Goal: Task Accomplishment & Management: Complete application form

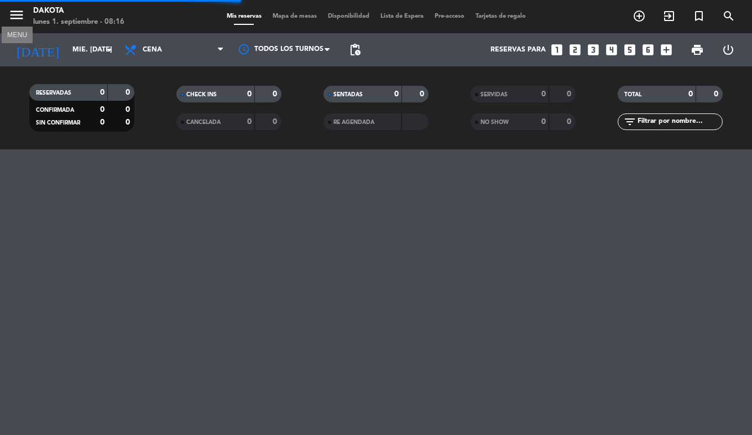
click at [20, 17] on icon "menu" at bounding box center [16, 15] width 17 height 17
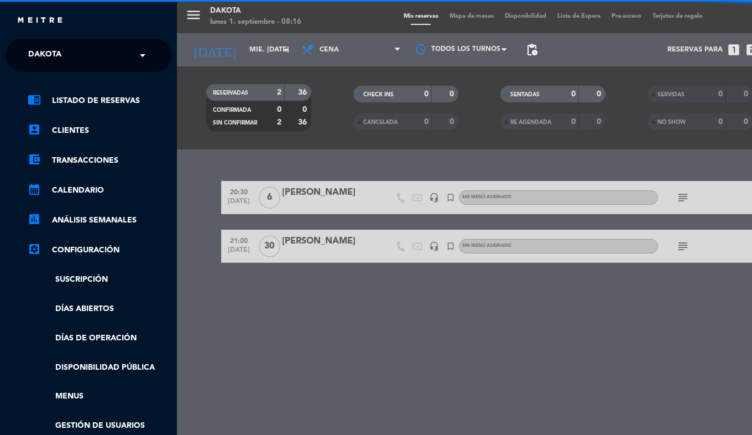
click at [57, 54] on span "Dakota" at bounding box center [44, 55] width 33 height 23
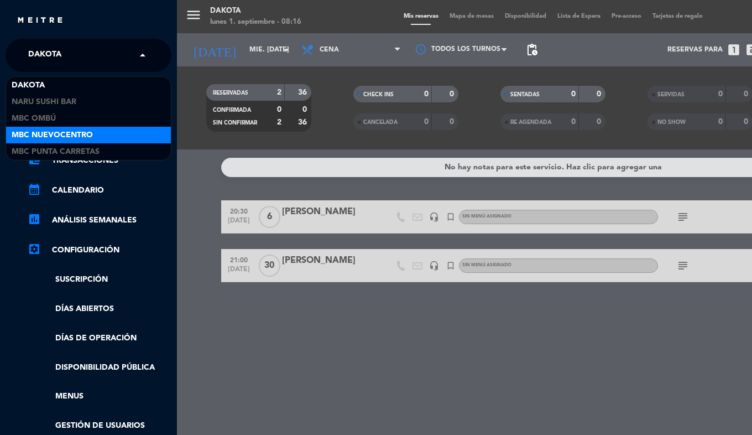
click at [54, 130] on span "MBC Nuevocentro" at bounding box center [52, 135] width 81 height 13
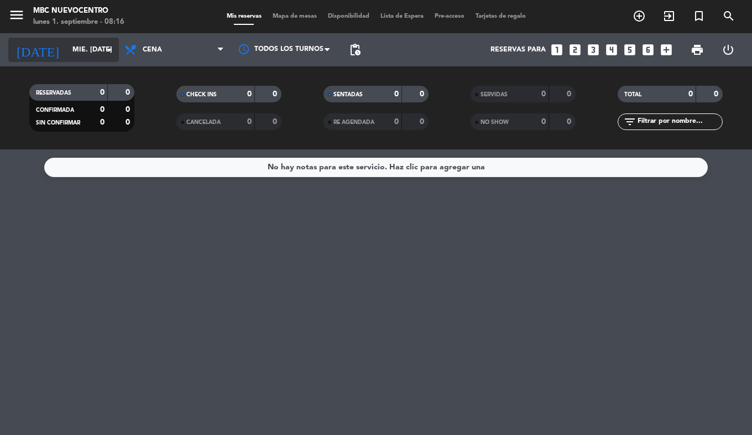
click at [75, 56] on input "mié. [DATE]" at bounding box center [114, 49] width 94 height 19
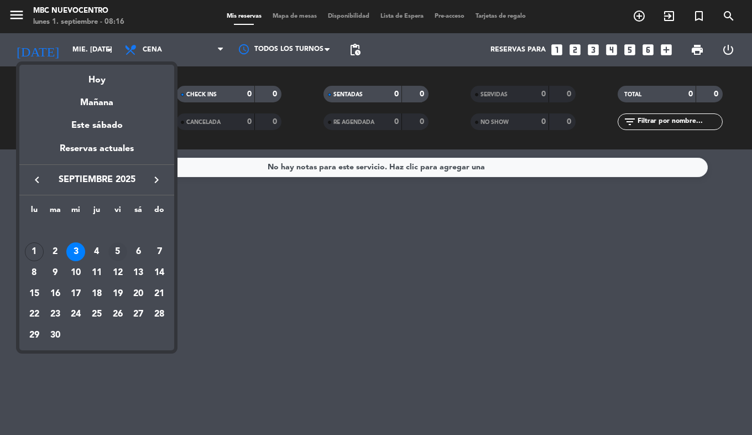
click at [117, 248] on div "5" at bounding box center [117, 251] width 19 height 19
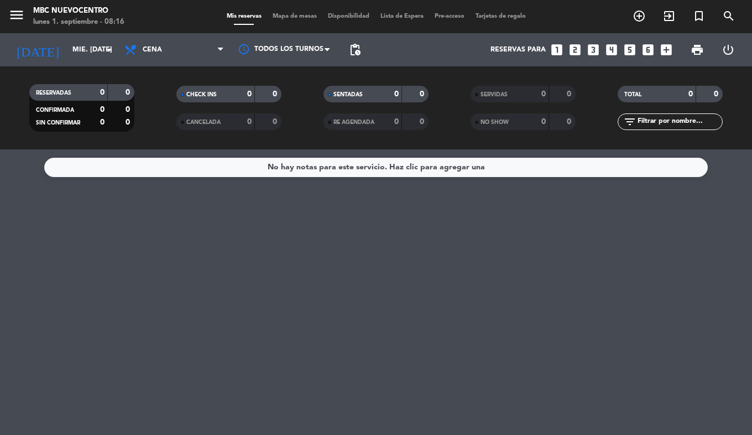
type input "vie. [DATE]"
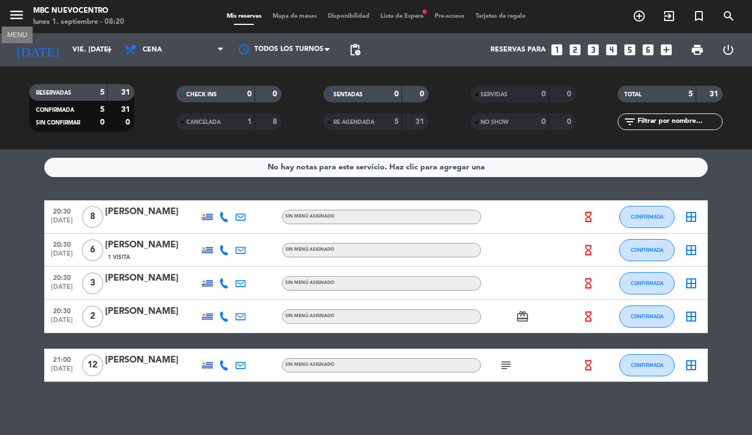
click at [16, 17] on icon "menu" at bounding box center [16, 15] width 17 height 17
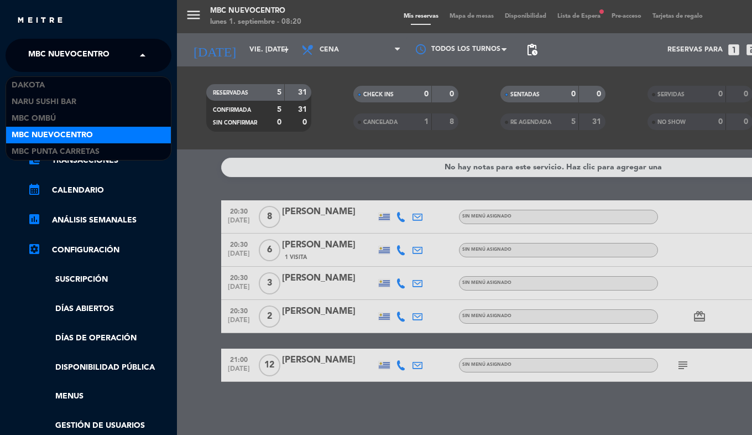
click at [26, 50] on div "× MBC Nuevocentro" at bounding box center [75, 55] width 102 height 23
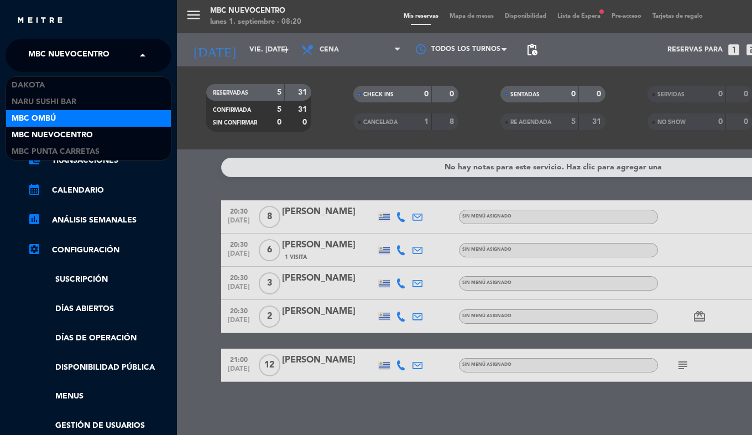
click at [34, 123] on span "MBC Ombú" at bounding box center [34, 118] width 44 height 13
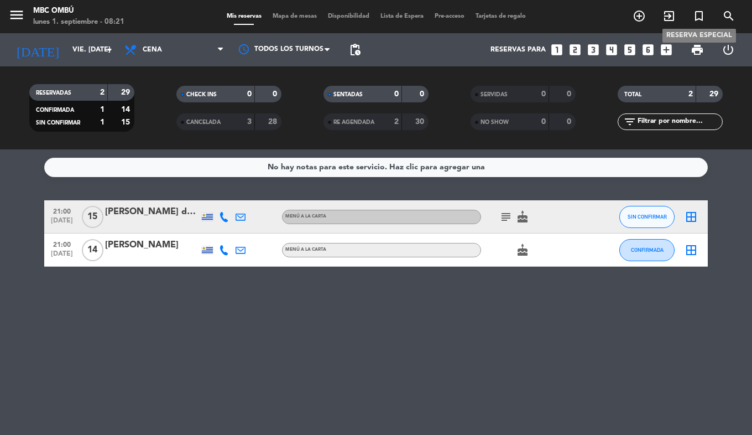
click at [693, 17] on icon "turned_in_not" at bounding box center [699, 15] width 13 height 13
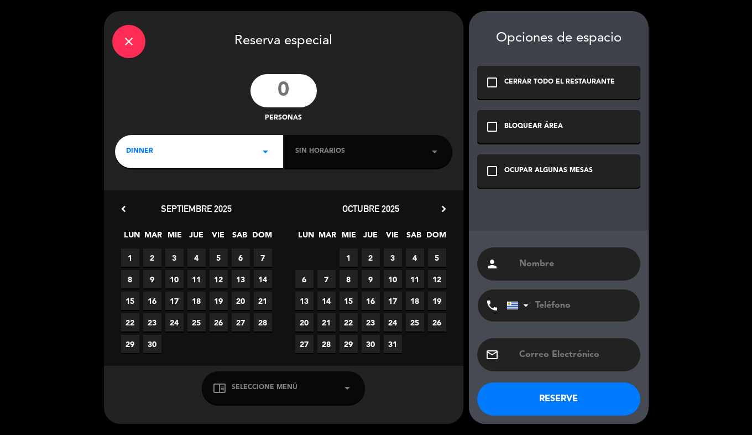
click at [293, 90] on input "number" at bounding box center [284, 90] width 66 height 33
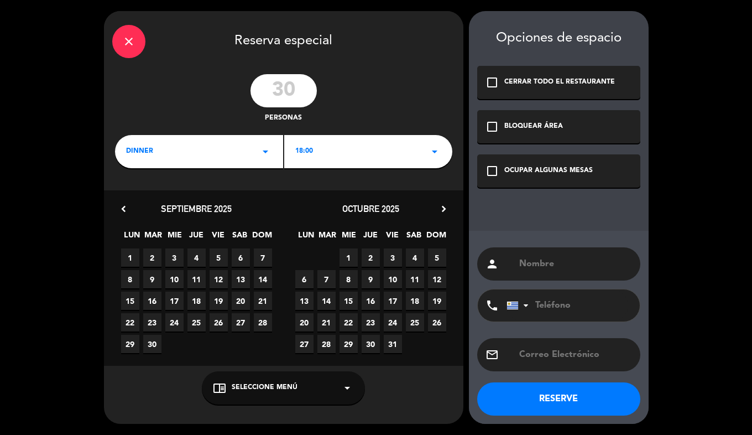
type input "30"
click at [335, 154] on div "18:00 arrow_drop_down" at bounding box center [368, 151] width 168 height 33
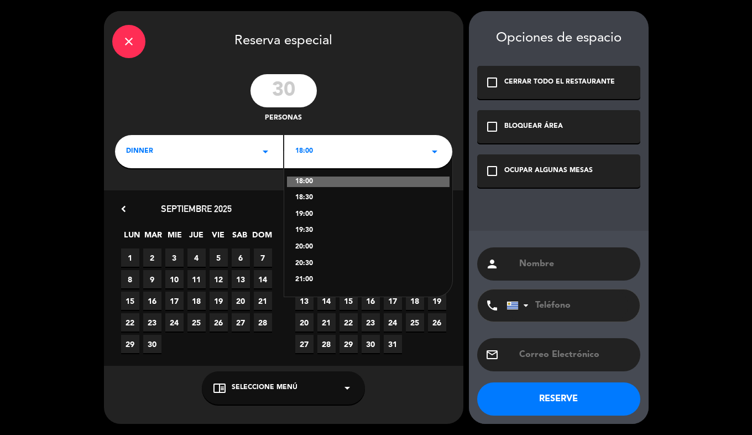
click at [306, 279] on div "21:00" at bounding box center [368, 279] width 146 height 11
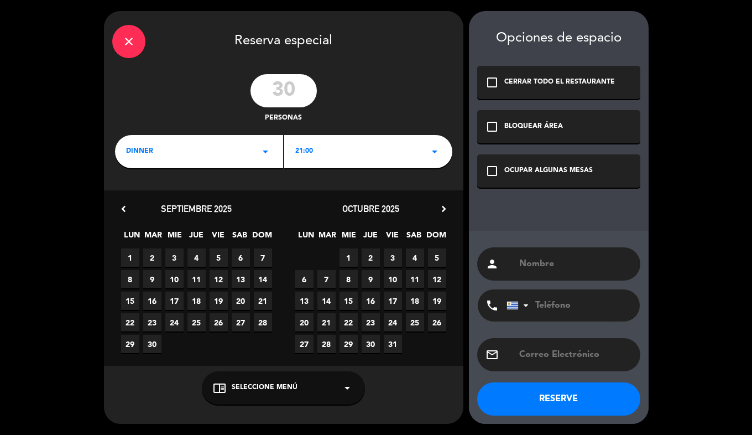
click at [221, 261] on span "5" at bounding box center [219, 257] width 18 height 18
click at [506, 178] on div "check_box_outline_blank OCUPAR ALGUNAS MESAS" at bounding box center [558, 170] width 163 height 33
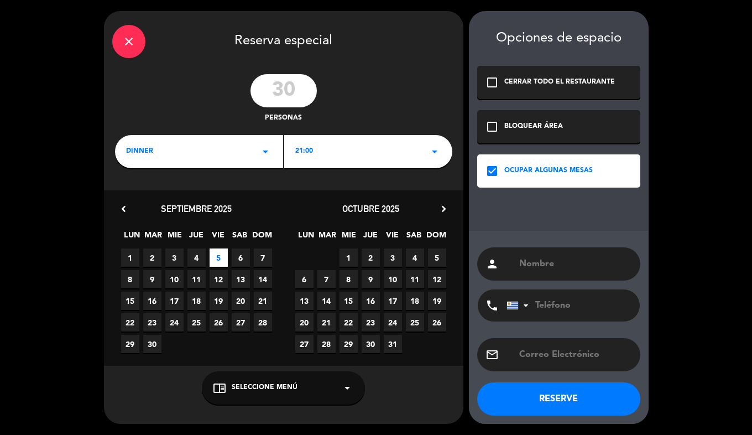
click at [521, 262] on input "text" at bounding box center [575, 263] width 114 height 15
type input "[PERSON_NAME]"
click at [542, 313] on input "tel" at bounding box center [568, 305] width 122 height 32
paste input "092898378"
type input "092898378"
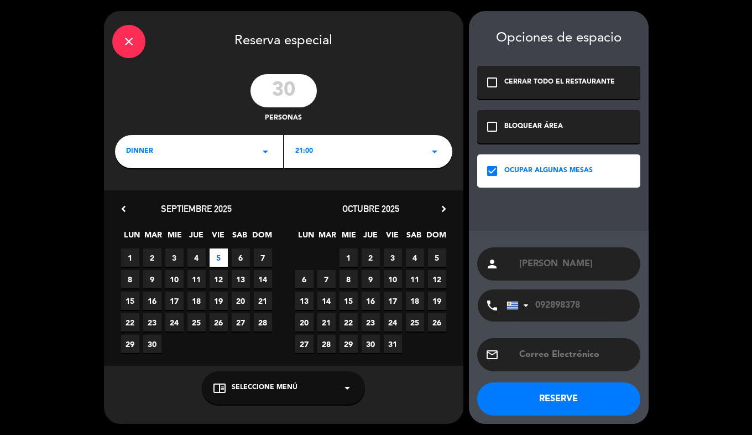
click at [532, 389] on button "RESERVE" at bounding box center [558, 398] width 163 height 33
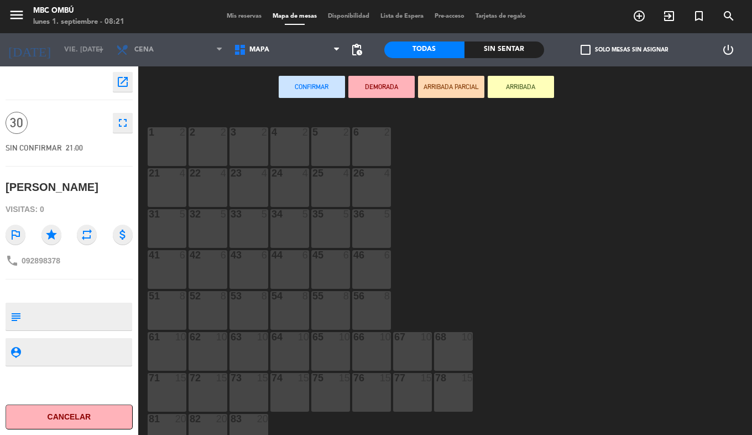
click at [226, 21] on div "Mis reservas Mapa de mesas Disponibilidad Lista de Espera Pre-acceso Tarjetas d…" at bounding box center [376, 17] width 310 height 10
click at [244, 17] on span "Mis reservas" at bounding box center [244, 16] width 46 height 6
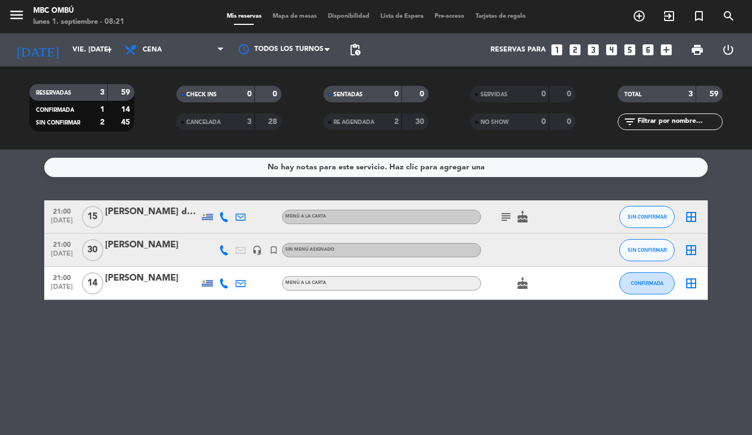
click at [140, 251] on div "[PERSON_NAME]" at bounding box center [152, 245] width 94 height 14
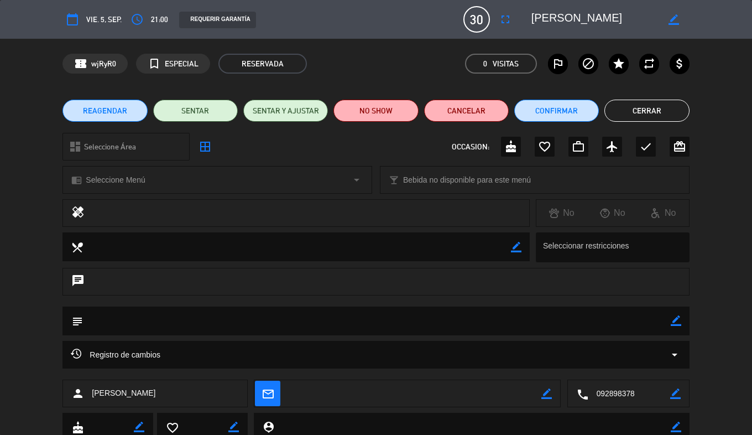
click at [673, 323] on icon "border_color" at bounding box center [676, 320] width 11 height 11
type textarea "Mesa adentro"
click at [674, 319] on icon at bounding box center [676, 320] width 11 height 11
click at [652, 119] on button "Cerrar" at bounding box center [647, 111] width 85 height 22
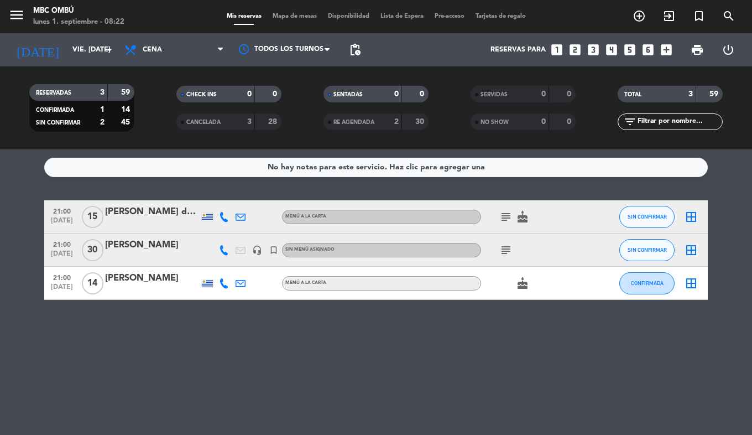
click at [503, 251] on icon "subject" at bounding box center [506, 249] width 13 height 13
click at [17, 24] on button "menu" at bounding box center [16, 17] width 17 height 20
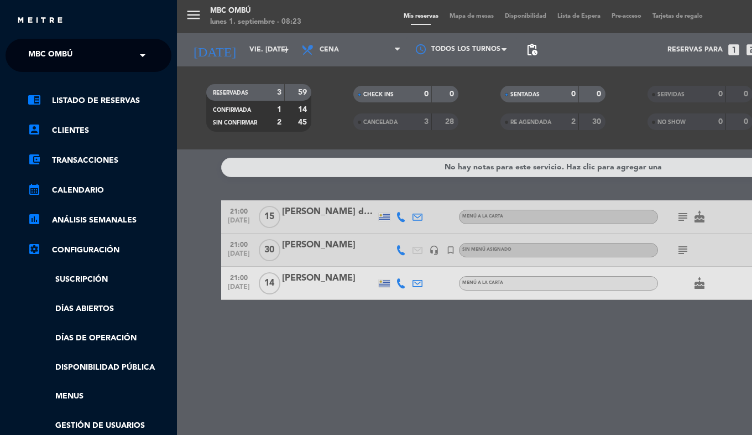
click at [35, 59] on span "MBC Ombú" at bounding box center [50, 55] width 44 height 23
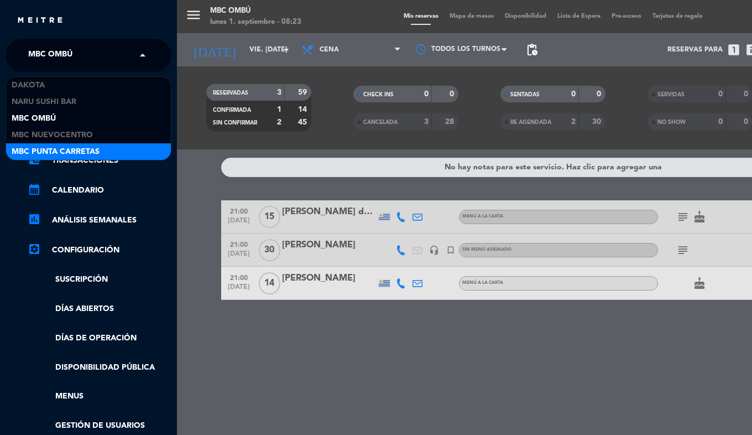
click at [58, 145] on div "MBC Punta Carretas" at bounding box center [88, 151] width 165 height 17
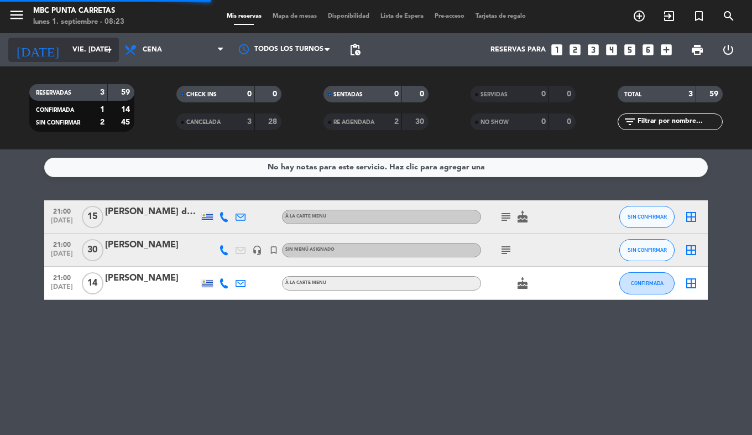
click at [67, 57] on input "vie. [DATE]" at bounding box center [114, 49] width 94 height 19
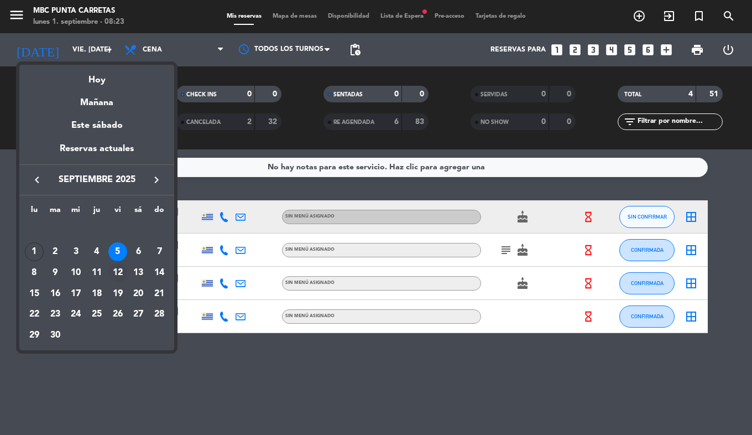
click at [118, 273] on div "12" at bounding box center [117, 272] width 19 height 19
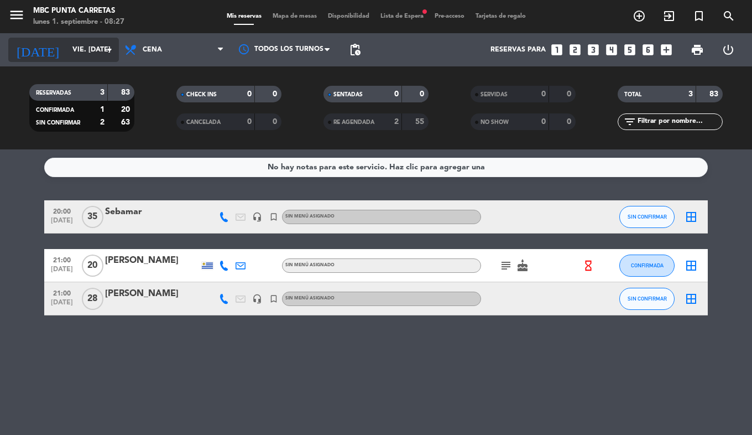
click at [44, 38] on div "[DATE] vie. [DATE] arrow_drop_down" at bounding box center [63, 50] width 111 height 24
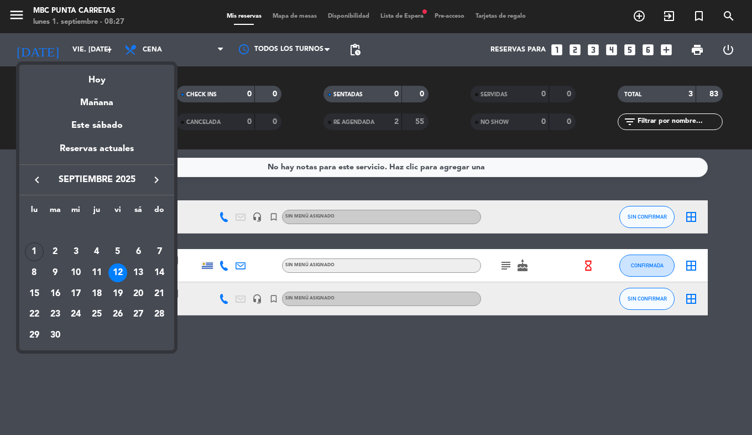
click at [158, 176] on icon "keyboard_arrow_right" at bounding box center [156, 179] width 13 height 13
click at [116, 250] on div "5" at bounding box center [117, 251] width 19 height 19
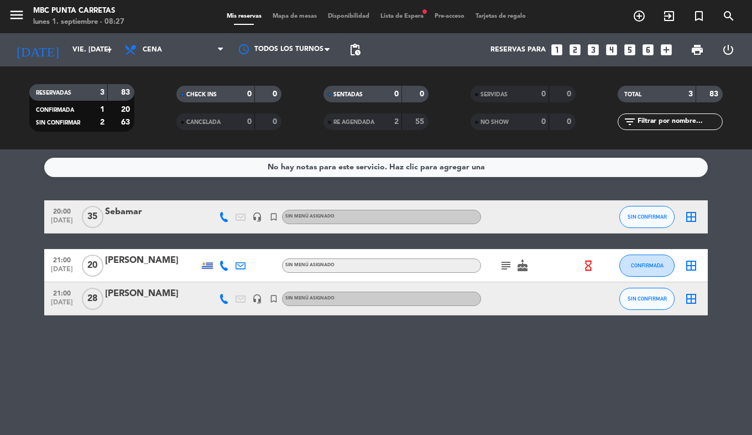
type input "vie. 5 dic."
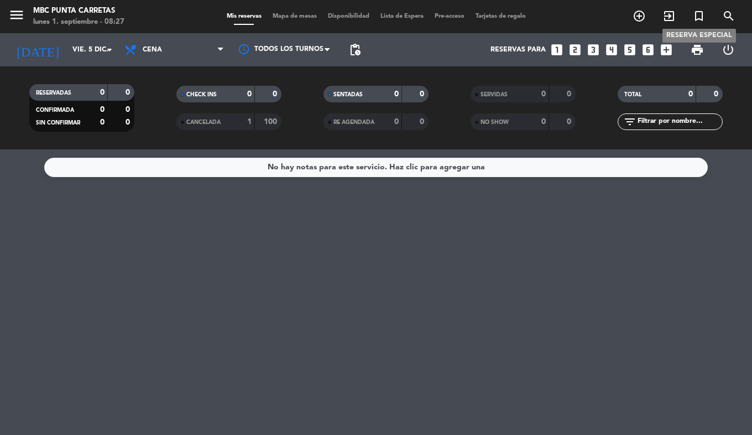
click at [703, 19] on icon "turned_in_not" at bounding box center [699, 15] width 13 height 13
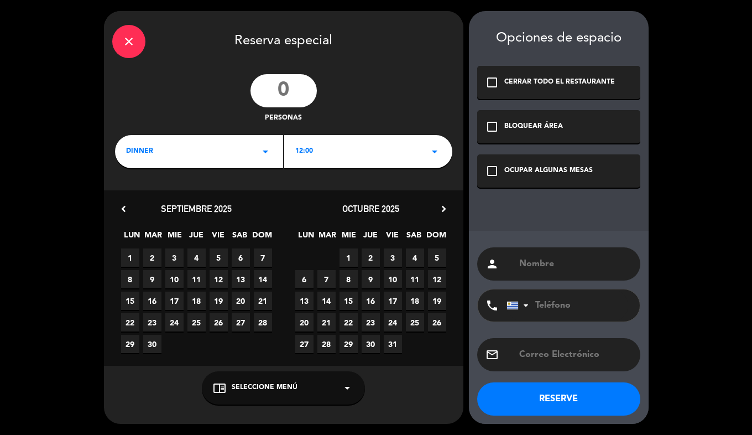
click at [285, 92] on input "number" at bounding box center [284, 90] width 66 height 33
type input "35"
click at [307, 140] on div "12:00 arrow_drop_down" at bounding box center [368, 151] width 168 height 33
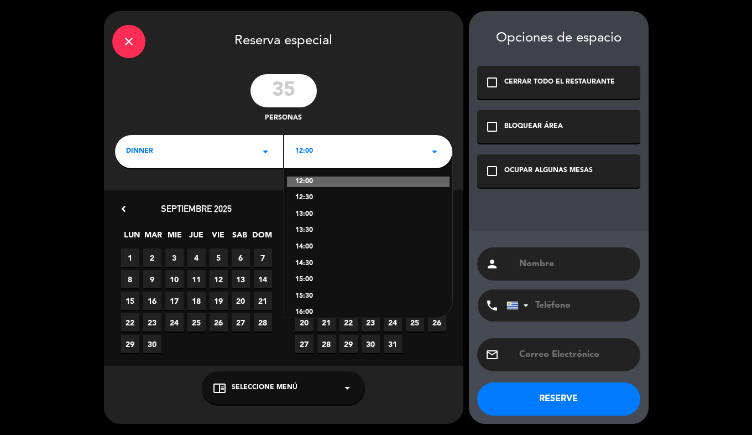
scroll to position [175, 0]
click at [314, 302] on div "21:00" at bounding box center [368, 300] width 146 height 11
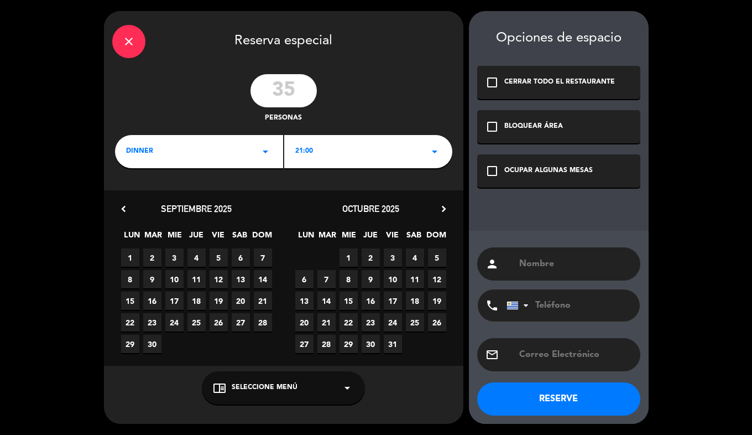
click at [444, 211] on icon "chevron_right" at bounding box center [444, 209] width 12 height 12
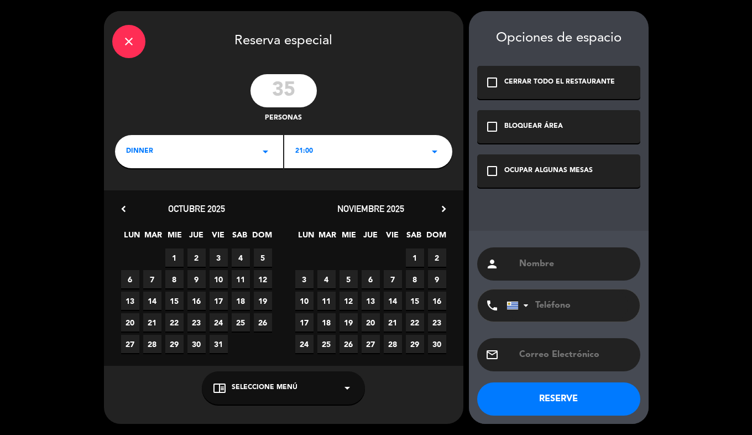
click at [444, 211] on icon "chevron_right" at bounding box center [444, 209] width 12 height 12
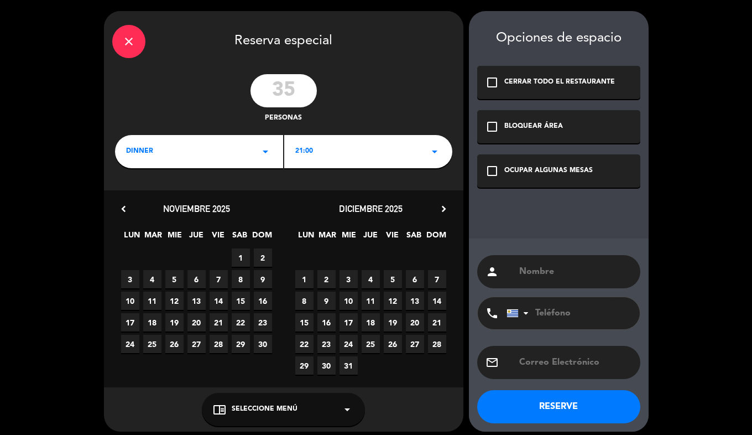
click at [392, 277] on span "5" at bounding box center [393, 279] width 18 height 18
click at [512, 176] on div "check_box_outline_blank OCUPAR ALGUNAS MESAS" at bounding box center [558, 170] width 163 height 33
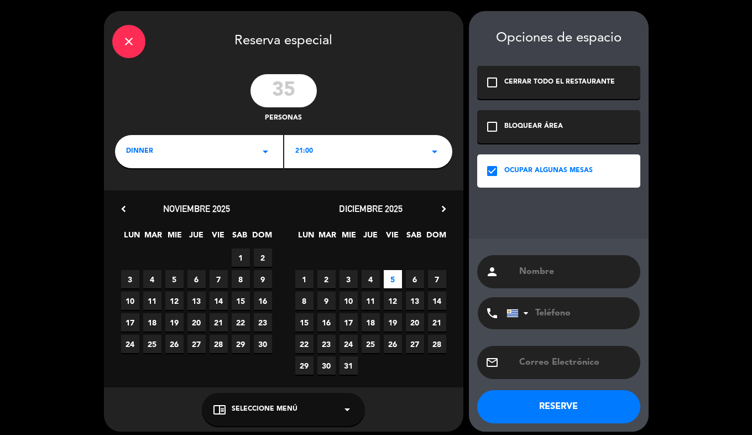
click at [539, 267] on input "text" at bounding box center [575, 271] width 114 height 15
type input "Datasec"
click at [573, 406] on button "RESERVE" at bounding box center [558, 406] width 163 height 33
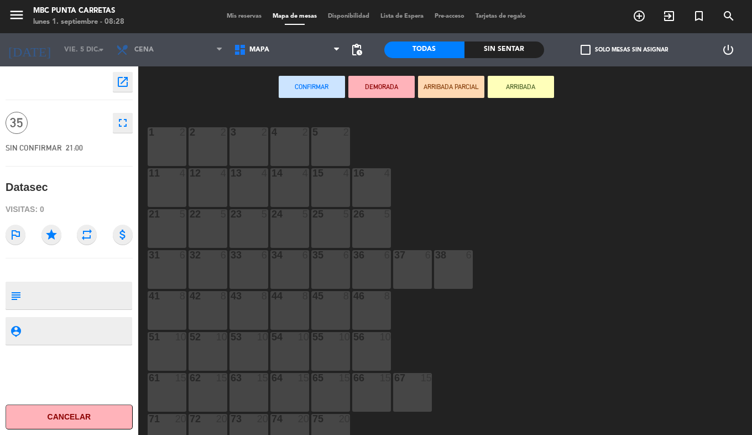
click at [235, 19] on span "Mis reservas" at bounding box center [244, 16] width 46 height 6
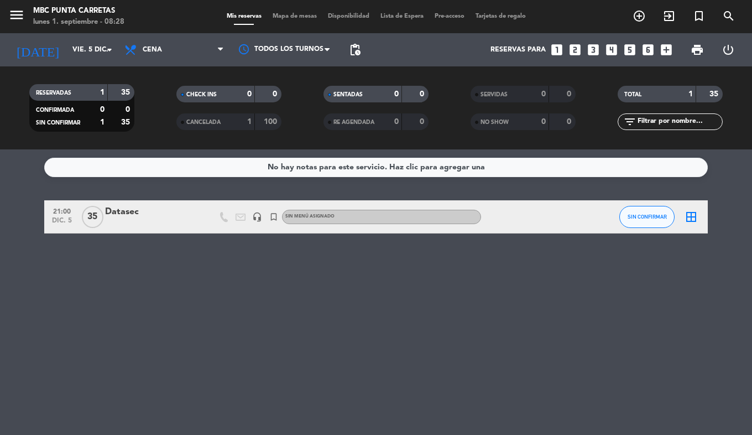
click at [167, 206] on div "Datasec" at bounding box center [152, 212] width 94 height 14
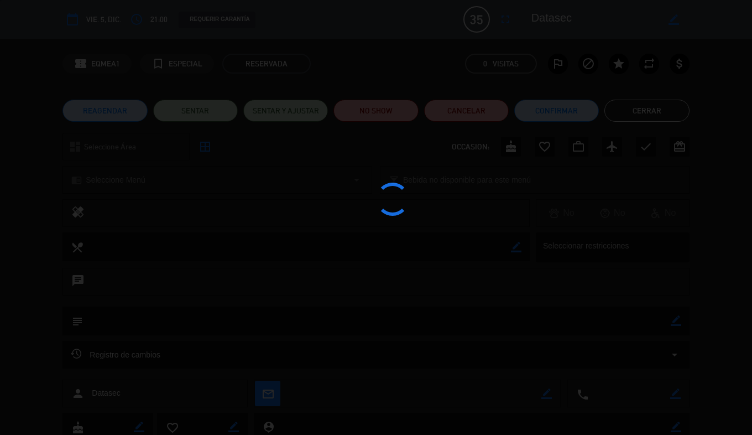
click at [149, 214] on div at bounding box center [376, 217] width 752 height 435
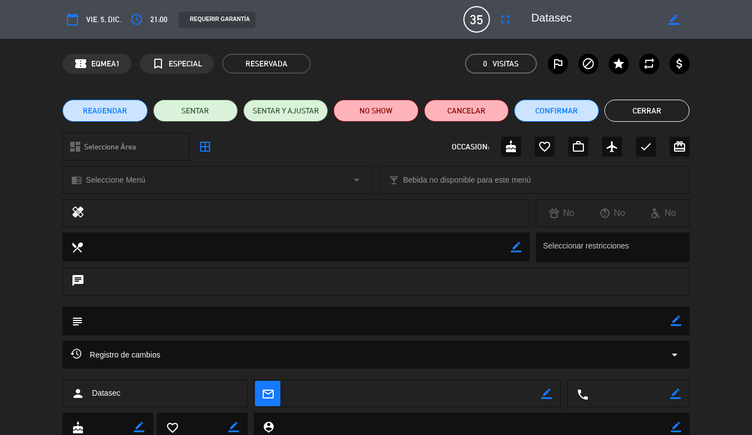
click at [676, 321] on icon "border_color" at bounding box center [676, 320] width 11 height 11
click at [479, 321] on textarea at bounding box center [377, 321] width 588 height 28
type textarea "espacio en terraza sin exclusividad, hablar con fc por propuesta"
click at [677, 324] on icon at bounding box center [676, 320] width 11 height 11
click at [659, 111] on button "Cerrar" at bounding box center [647, 111] width 85 height 22
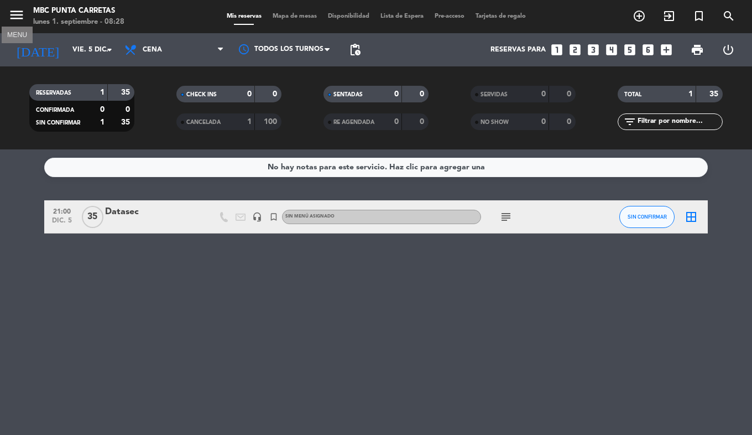
click at [22, 20] on icon "menu" at bounding box center [16, 15] width 17 height 17
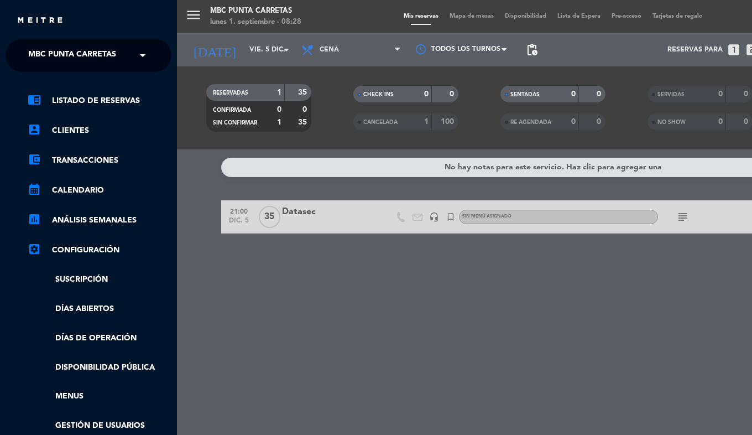
click at [34, 58] on span "MBC Punta Carretas" at bounding box center [72, 55] width 88 height 23
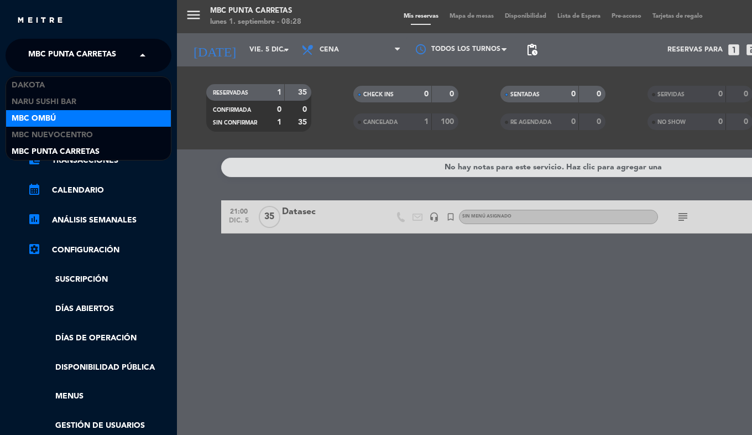
click at [35, 116] on span "MBC Ombú" at bounding box center [34, 118] width 44 height 13
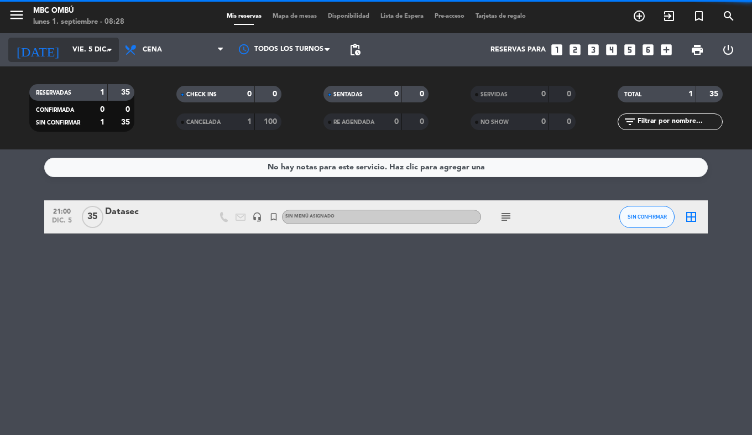
click at [67, 48] on input "vie. 5 dic." at bounding box center [114, 49] width 94 height 19
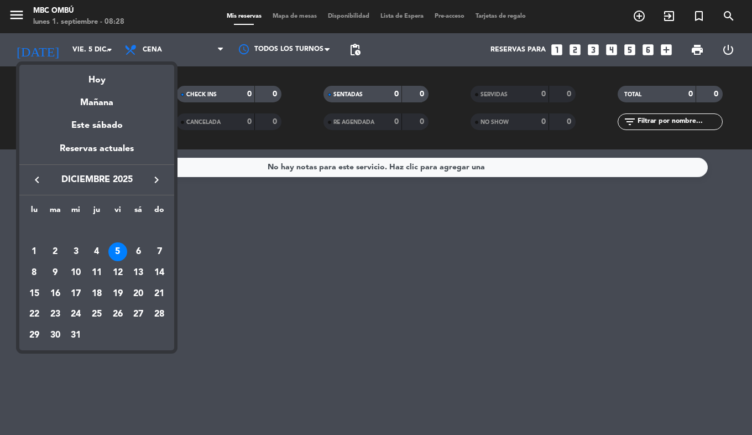
click at [34, 175] on icon "keyboard_arrow_left" at bounding box center [36, 179] width 13 height 13
click at [122, 255] on div "5" at bounding box center [117, 251] width 19 height 19
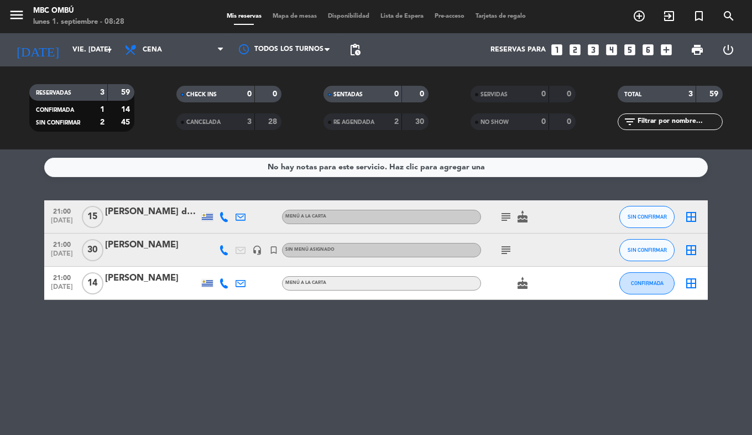
click at [507, 250] on icon "subject" at bounding box center [506, 249] width 13 height 13
click at [468, 428] on div "No hay notas para este servicio. Haz clic para agregar una 21:00 [DATE] [PERSON…" at bounding box center [376, 291] width 752 height 285
click at [14, 18] on icon "menu" at bounding box center [16, 15] width 17 height 17
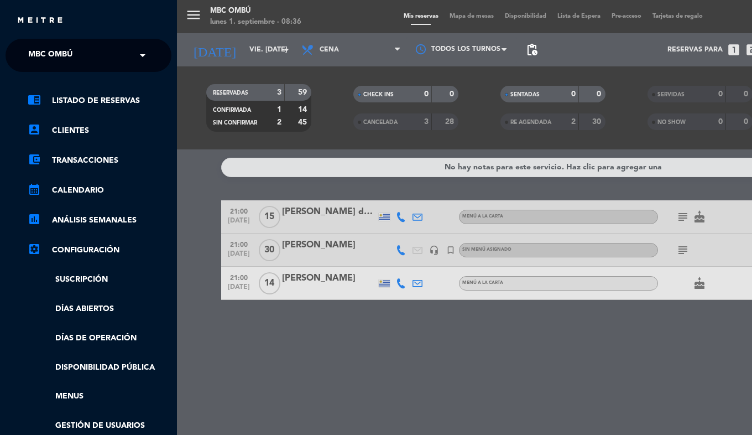
click at [38, 55] on span "MBC Ombú" at bounding box center [50, 55] width 44 height 23
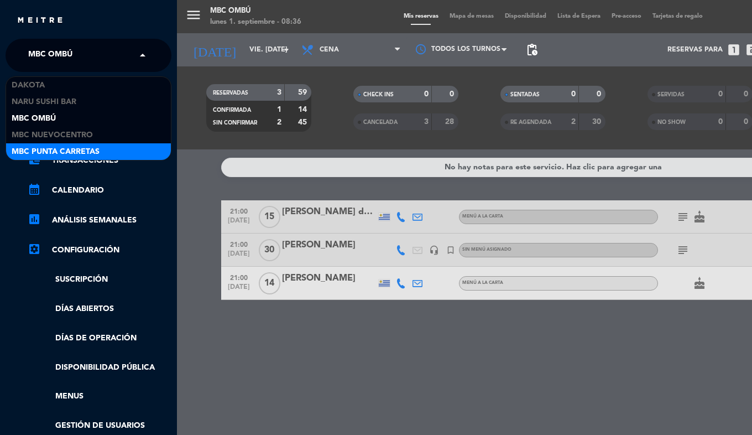
click at [58, 154] on span "MBC Punta Carretas" at bounding box center [56, 152] width 88 height 13
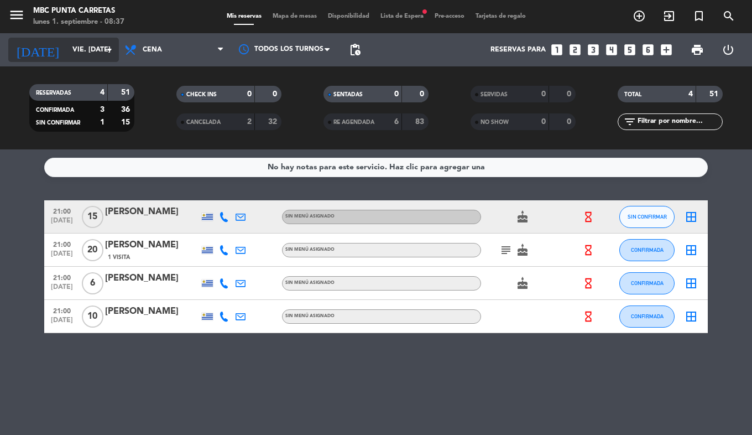
click at [67, 50] on input "vie. [DATE]" at bounding box center [114, 49] width 94 height 19
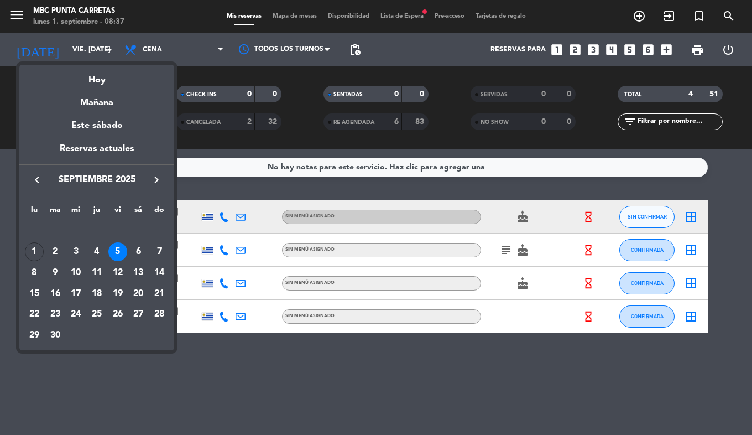
click at [32, 173] on icon "keyboard_arrow_left" at bounding box center [36, 179] width 13 height 13
click at [158, 313] on div "31" at bounding box center [159, 314] width 19 height 19
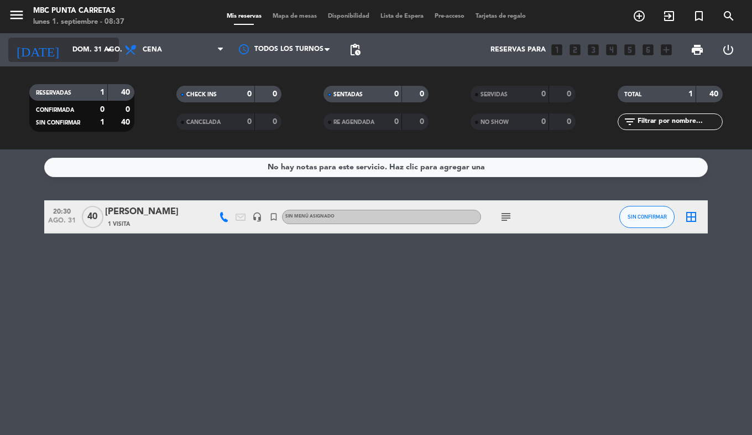
click at [67, 58] on input "dom. 31 ago." at bounding box center [114, 49] width 94 height 19
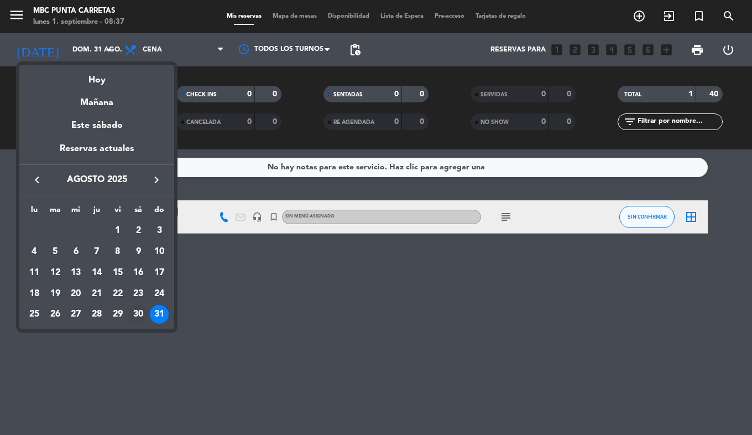
click at [136, 316] on div "30" at bounding box center [138, 314] width 19 height 19
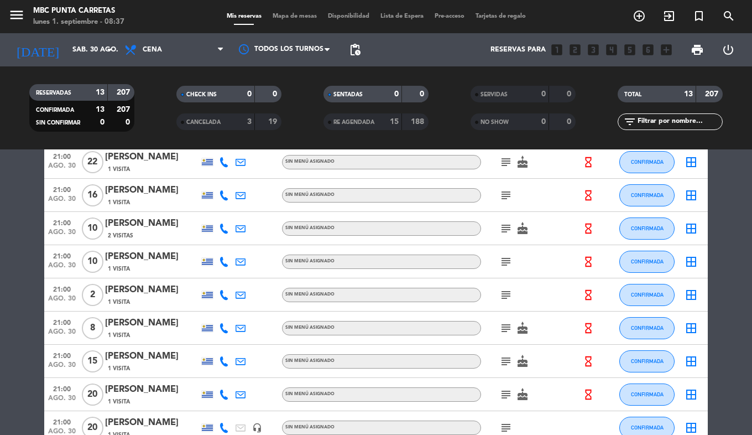
scroll to position [117, 0]
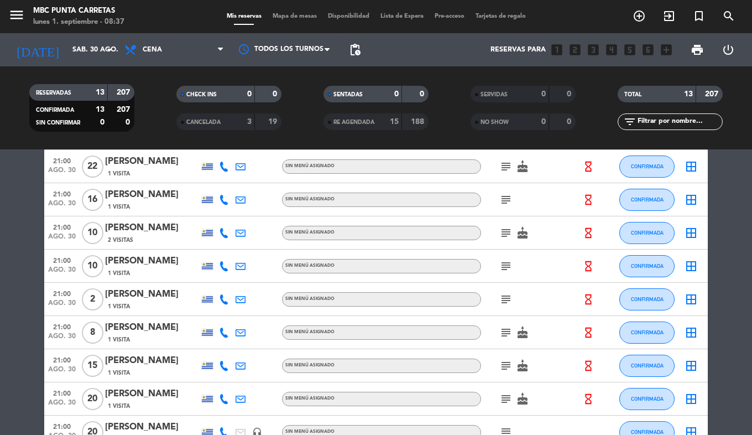
click at [505, 235] on icon "subject" at bounding box center [506, 232] width 13 height 13
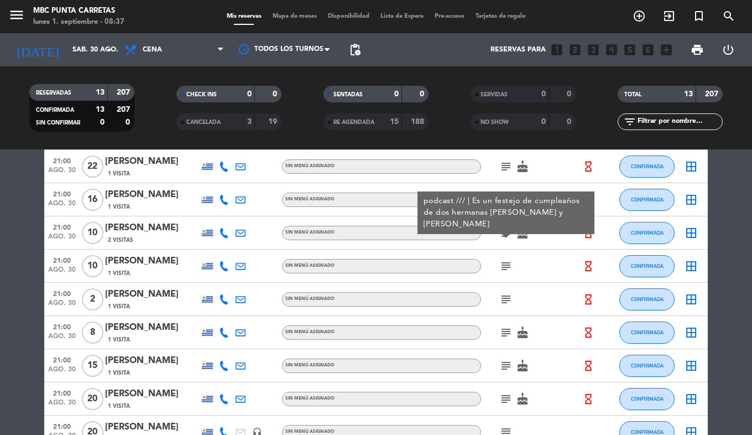
click at [0, 211] on html "close × MBC Punta Carretas × chrome_reader_mode Listado de Reservas account_box…" at bounding box center [376, 217] width 752 height 435
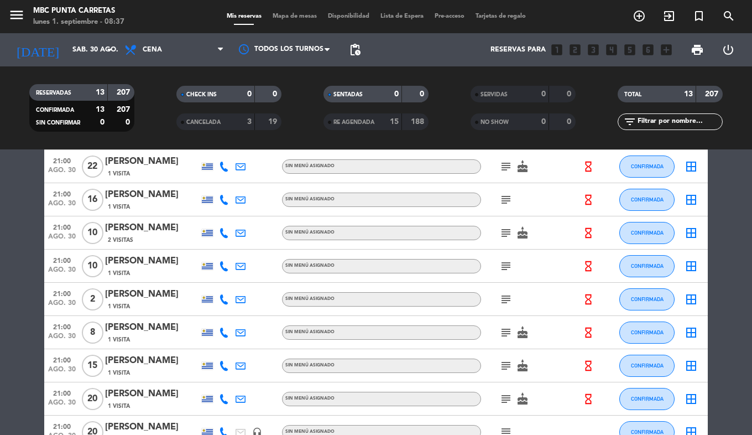
click at [509, 230] on icon "subject" at bounding box center [506, 232] width 13 height 13
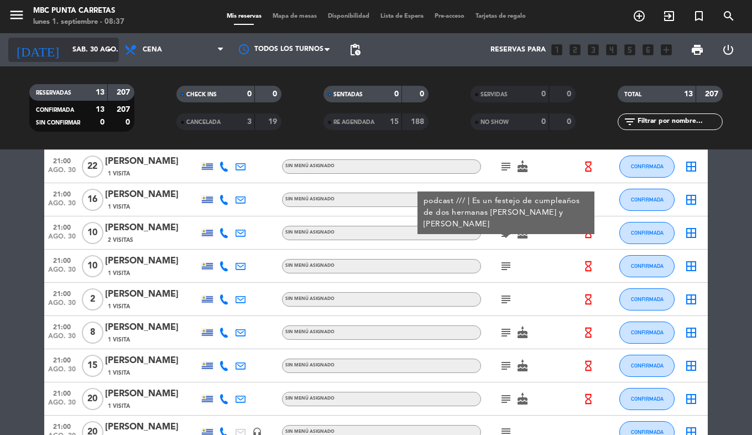
click at [67, 58] on input "sáb. 30 ago." at bounding box center [114, 49] width 94 height 19
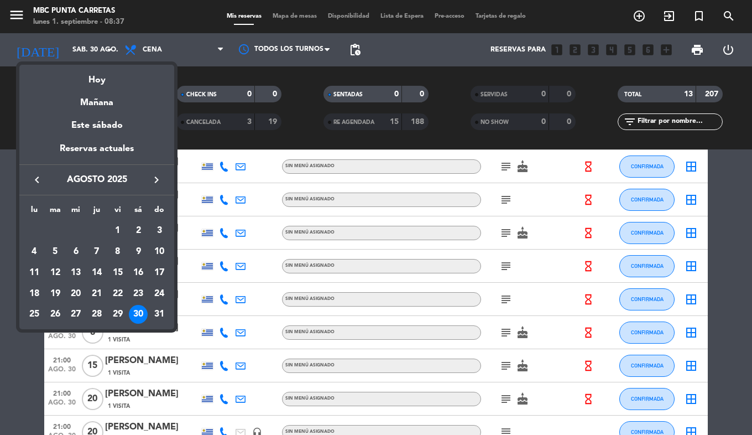
click at [152, 178] on icon "keyboard_arrow_right" at bounding box center [156, 179] width 13 height 13
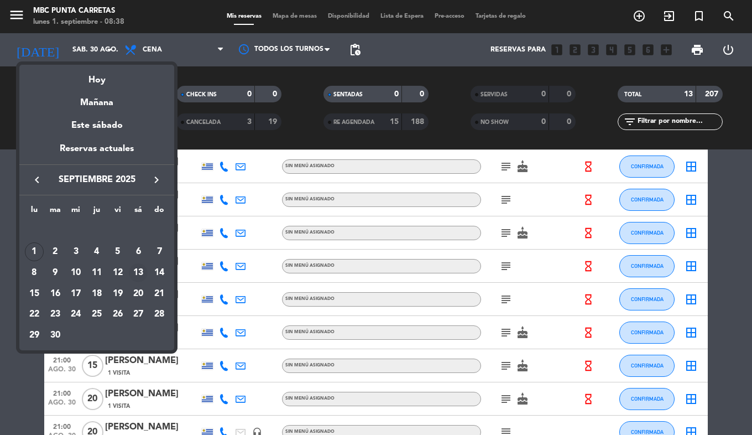
click at [137, 273] on div "13" at bounding box center [138, 272] width 19 height 19
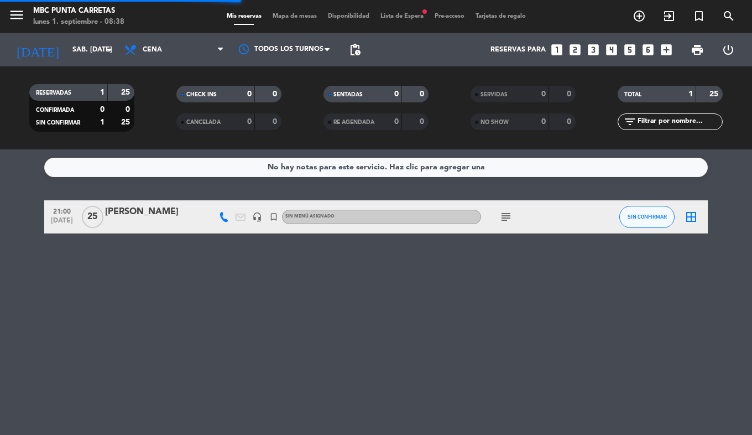
scroll to position [0, 0]
click at [17, 15] on icon "menu" at bounding box center [16, 15] width 17 height 17
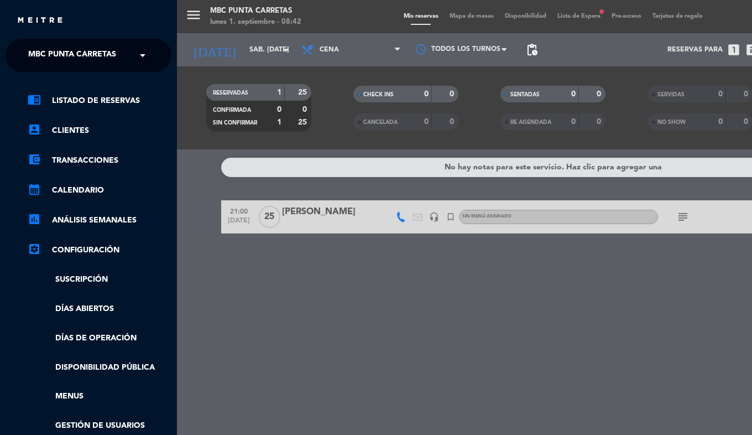
click at [27, 51] on div "× MBC Punta Carretas" at bounding box center [78, 55] width 109 height 23
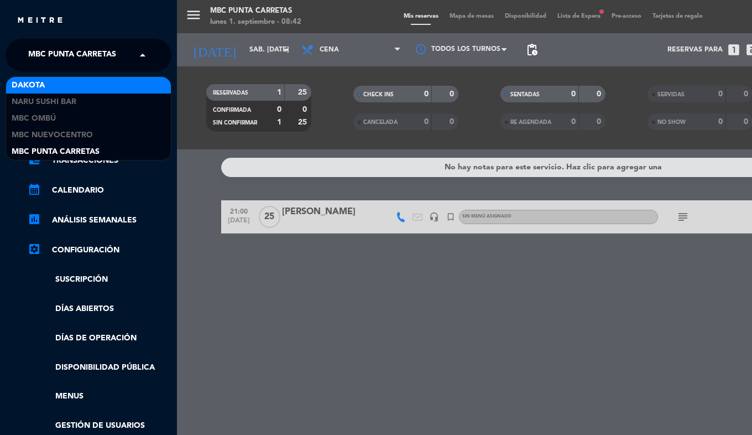
click at [39, 87] on span "Dakota" at bounding box center [28, 85] width 33 height 13
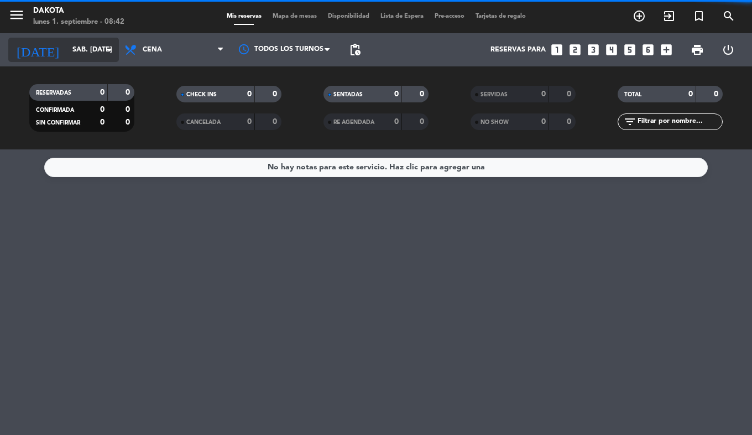
click at [71, 39] on div "[DATE] sáb. [DATE] arrow_drop_down" at bounding box center [63, 50] width 111 height 24
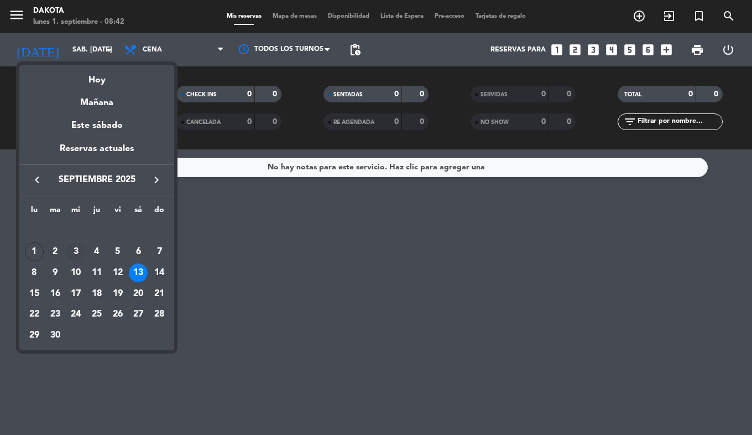
click at [74, 252] on div "3" at bounding box center [75, 251] width 19 height 19
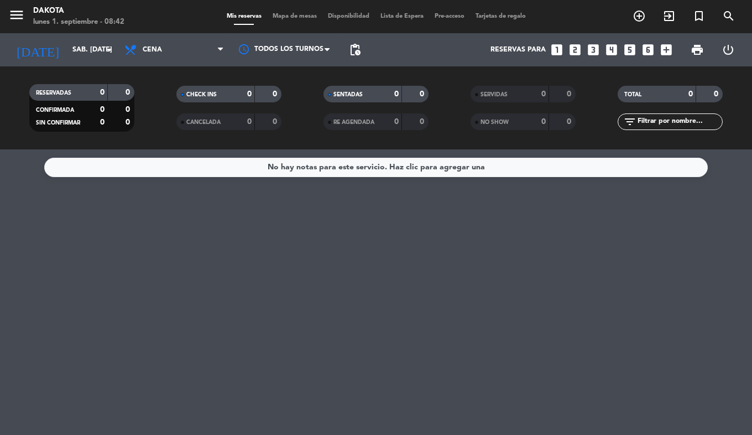
type input "mié. [DATE]"
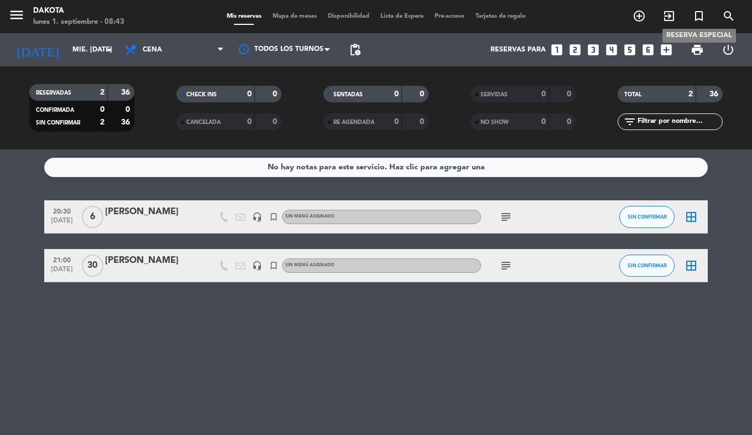
click at [698, 17] on icon "turned_in_not" at bounding box center [699, 15] width 13 height 13
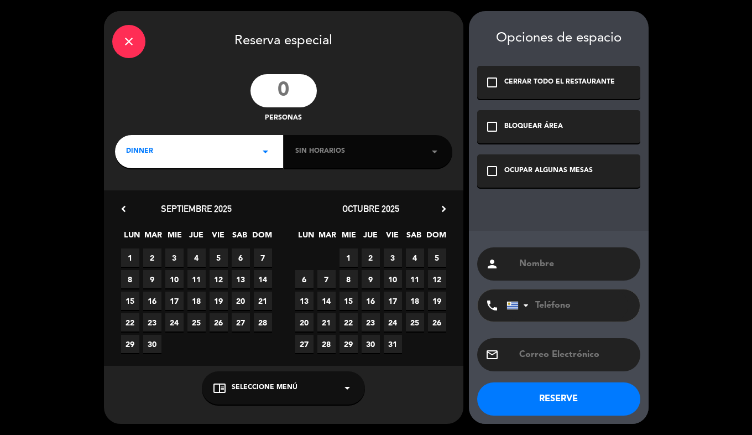
click at [278, 89] on input "number" at bounding box center [284, 90] width 66 height 33
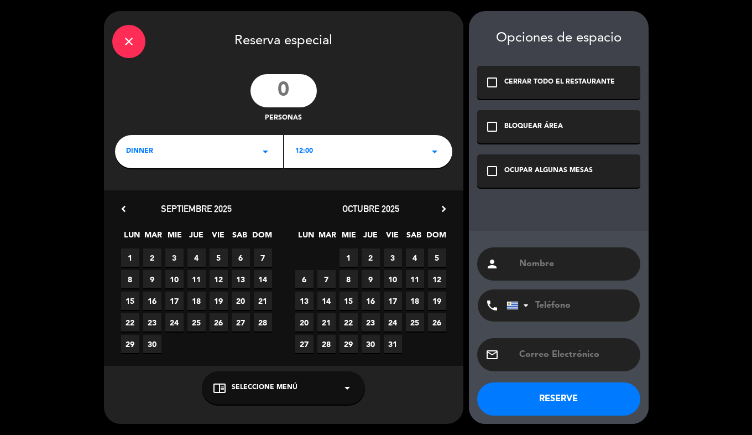
type input "7"
type input "5"
type input "6"
click at [309, 147] on span "12:00" at bounding box center [304, 151] width 18 height 11
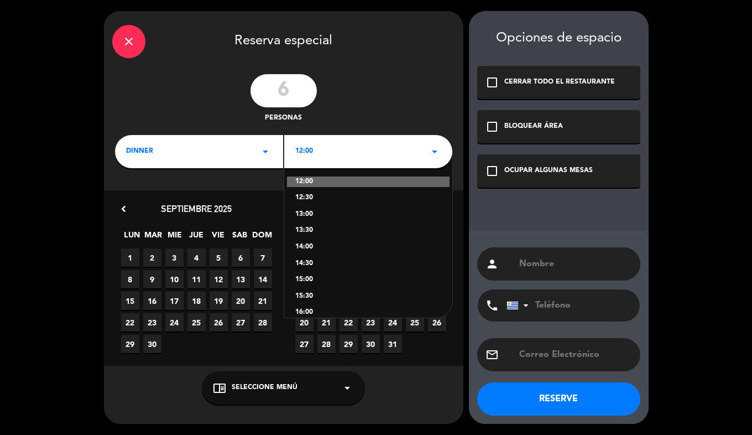
scroll to position [257, 0]
click at [310, 216] on div "21:00" at bounding box center [368, 219] width 146 height 11
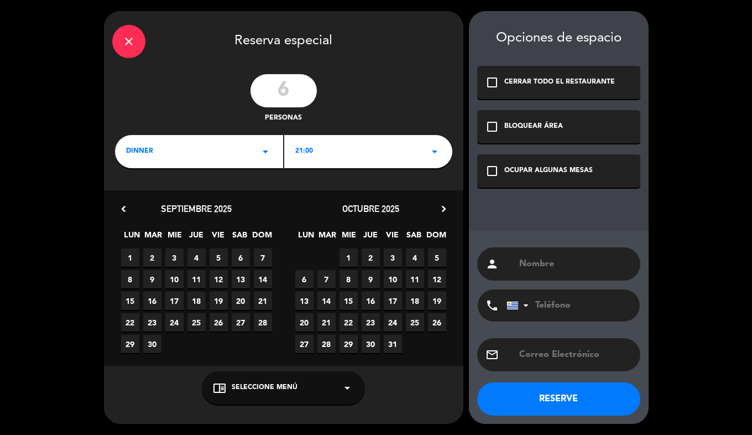
click at [170, 251] on span "3" at bounding box center [174, 257] width 18 height 18
click at [500, 170] on div "check_box_outline_blank OCUPAR ALGUNAS MESAS" at bounding box center [558, 170] width 163 height 33
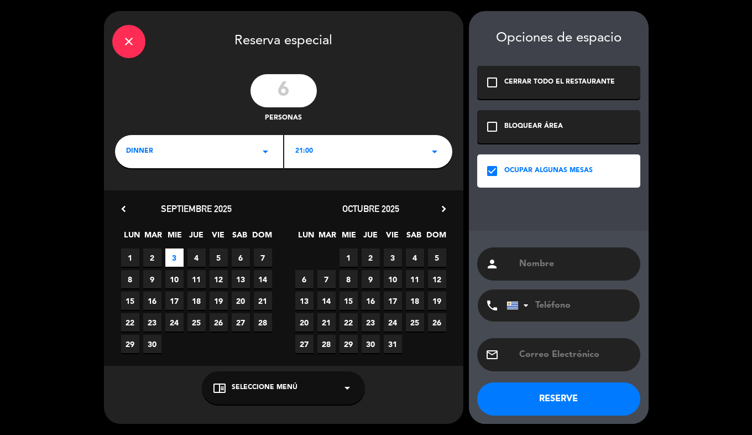
click at [544, 272] on div "person" at bounding box center [558, 263] width 163 height 33
click at [539, 265] on input "text" at bounding box center [575, 263] width 114 height 15
type input "Timeleft"
click at [546, 402] on button "RESERVE" at bounding box center [558, 398] width 163 height 33
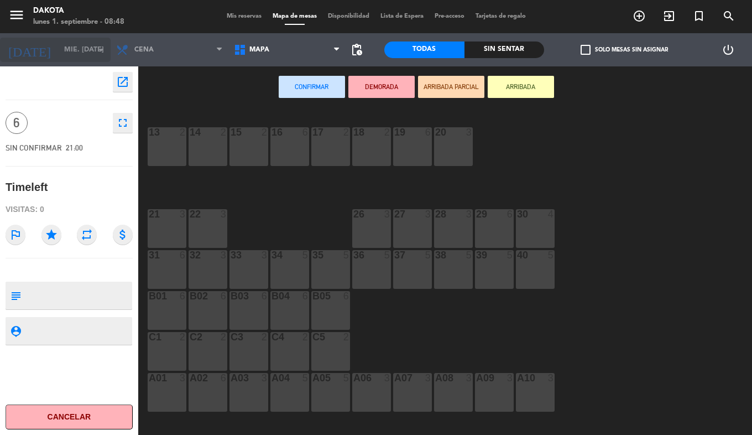
click at [74, 46] on input "mié. [DATE]" at bounding box center [106, 49] width 94 height 19
click at [225, 17] on span "Mis reservas" at bounding box center [244, 16] width 46 height 6
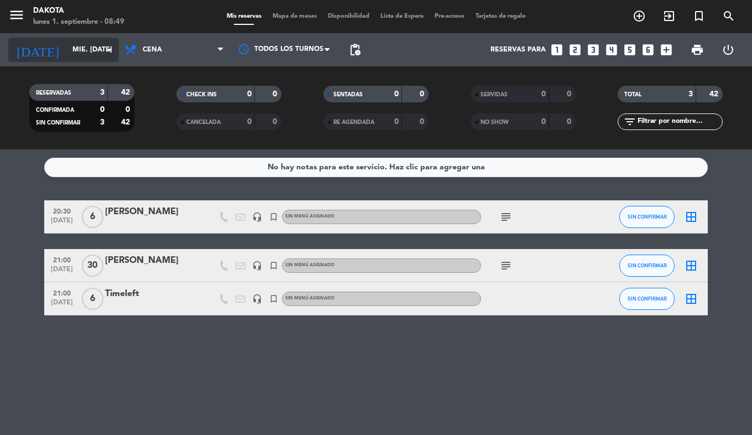
click at [67, 48] on input "mié. [DATE]" at bounding box center [114, 49] width 94 height 19
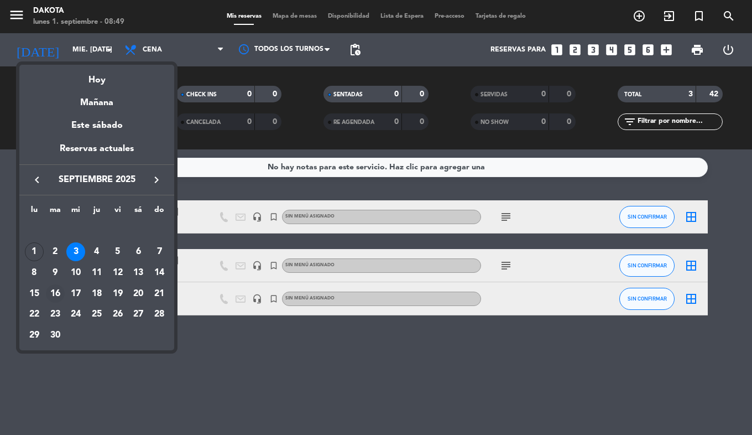
click at [59, 296] on div "16" at bounding box center [55, 293] width 19 height 19
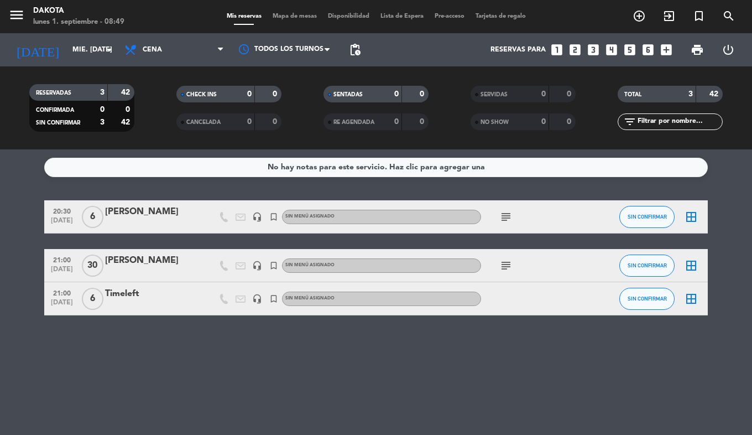
type input "[DATE] sep."
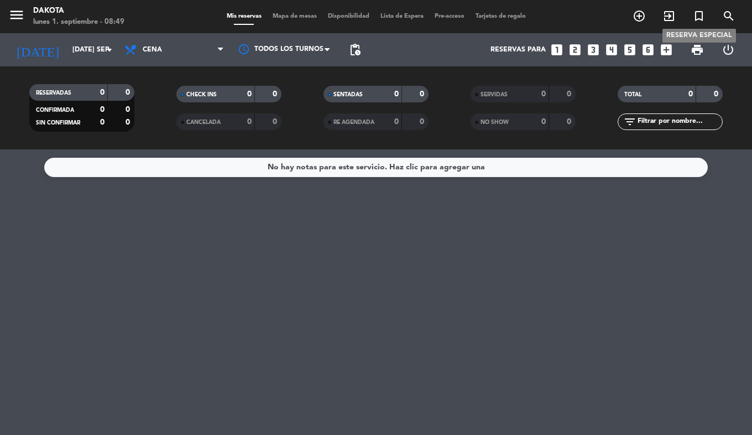
click at [697, 15] on icon "turned_in_not" at bounding box center [699, 15] width 13 height 13
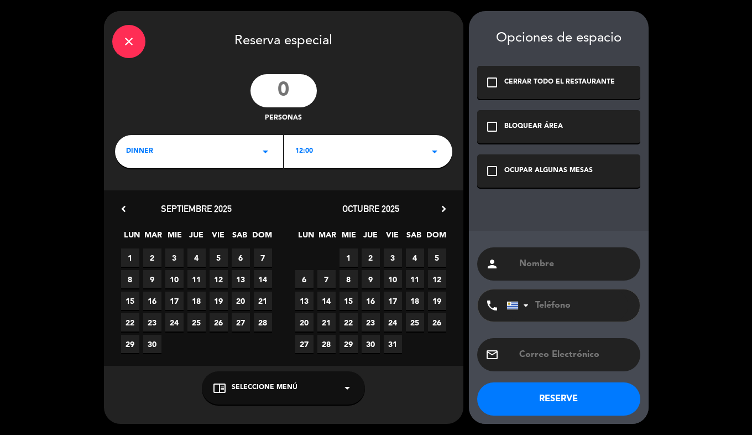
click at [281, 80] on input "number" at bounding box center [284, 90] width 66 height 33
type input "45"
click at [314, 155] on div "12:00 arrow_drop_down" at bounding box center [368, 151] width 168 height 33
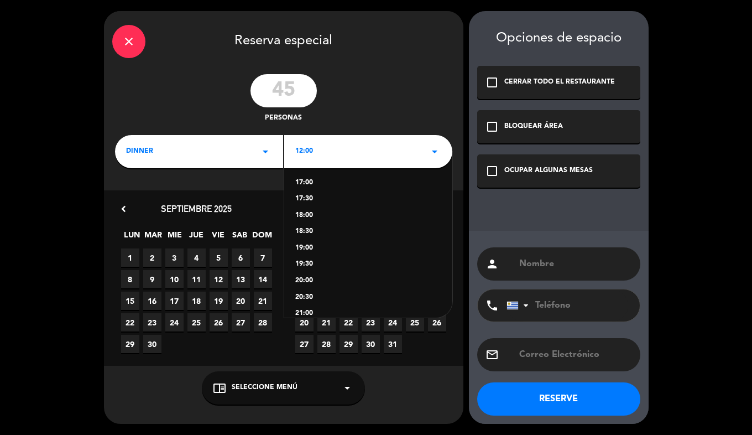
scroll to position [163, 0]
click at [312, 246] on div "19:00" at bounding box center [368, 247] width 146 height 11
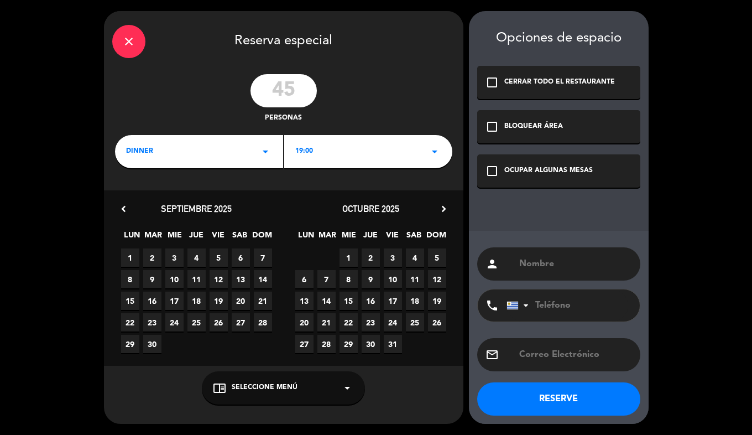
click at [153, 305] on span "16" at bounding box center [152, 301] width 18 height 18
click at [521, 170] on div "OCUPAR ALGUNAS MESAS" at bounding box center [549, 170] width 89 height 11
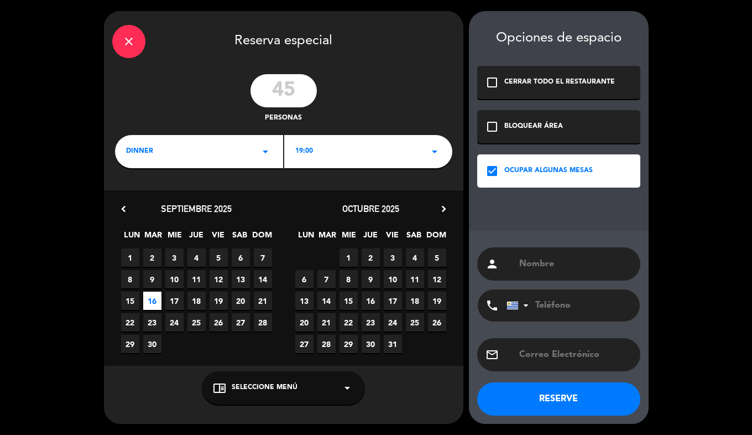
click at [534, 269] on input "text" at bounding box center [575, 263] width 114 height 15
type input "[PERSON_NAME]"
click at [549, 399] on button "RESERVE" at bounding box center [558, 398] width 163 height 33
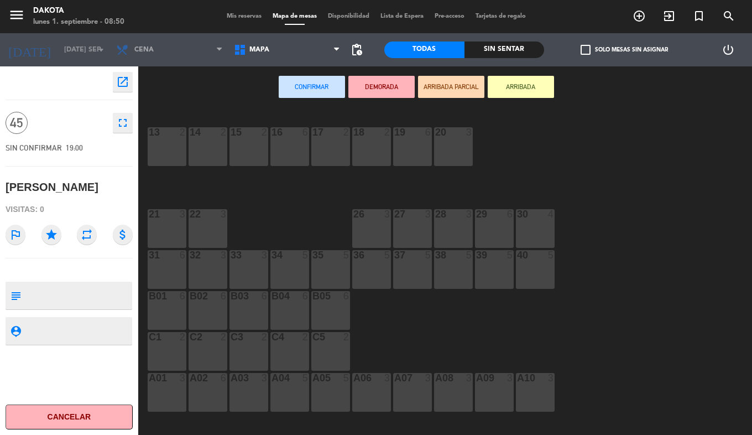
click at [240, 22] on div "menu Dakota lunes 1. septiembre - 08:50 Mis reservas Mapa de mesas Disponibilid…" at bounding box center [376, 16] width 752 height 33
click at [238, 20] on div "Mis reservas Mapa de mesas Disponibilidad Lista de Espera Pre-acceso Tarjetas d…" at bounding box center [376, 17] width 310 height 10
click at [240, 14] on span "Mis reservas" at bounding box center [244, 16] width 46 height 6
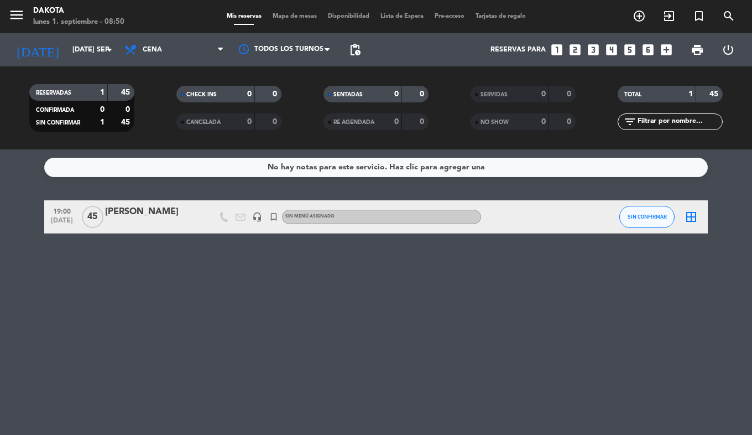
click at [154, 211] on div "[PERSON_NAME]" at bounding box center [152, 212] width 94 height 14
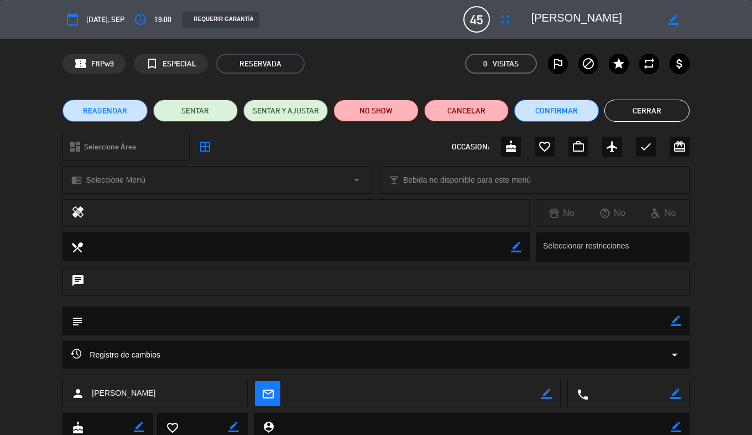
click at [678, 326] on icon "border_color" at bounding box center [676, 320] width 11 height 11
click at [537, 324] on textarea at bounding box center [377, 321] width 588 height 28
type textarea "deck, mas de pie, hablar con fc"
click at [677, 324] on icon at bounding box center [676, 320] width 11 height 11
click at [662, 121] on button "Cerrar" at bounding box center [647, 111] width 85 height 22
